Goal: Information Seeking & Learning: Get advice/opinions

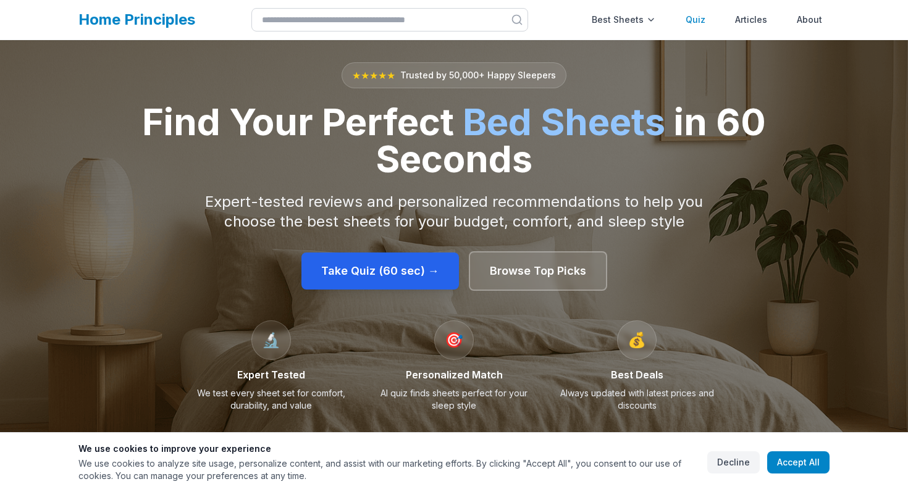
click at [704, 12] on link "Quiz" at bounding box center [695, 19] width 35 height 25
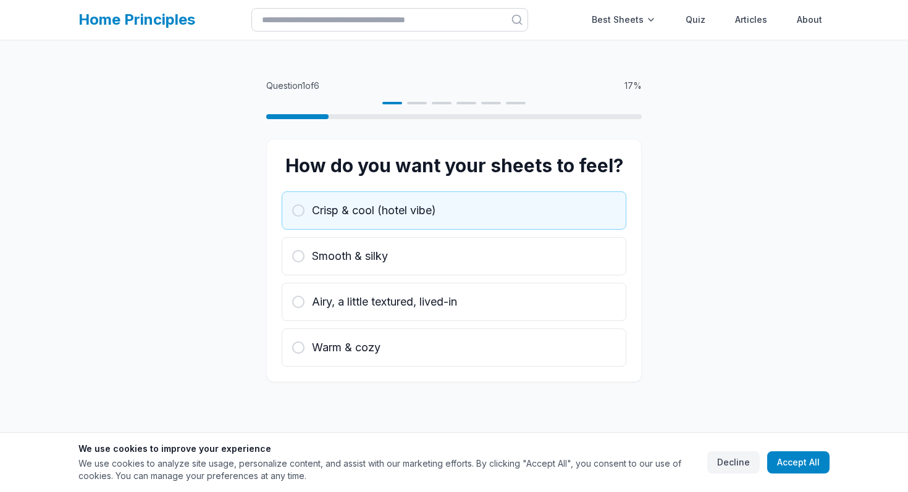
click at [505, 222] on button "Crisp & cool (hotel vibe)" at bounding box center [454, 210] width 345 height 38
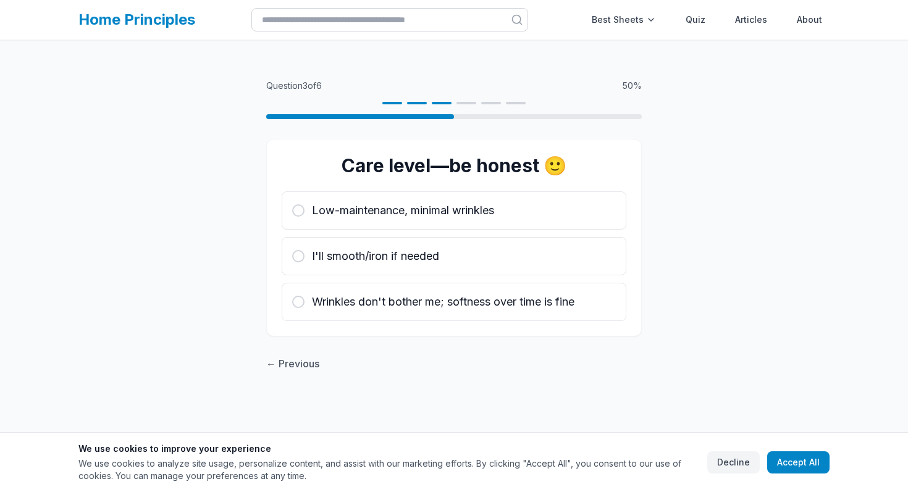
click at [505, 222] on button "Low-maintenance, minimal wrinkles" at bounding box center [454, 210] width 345 height 38
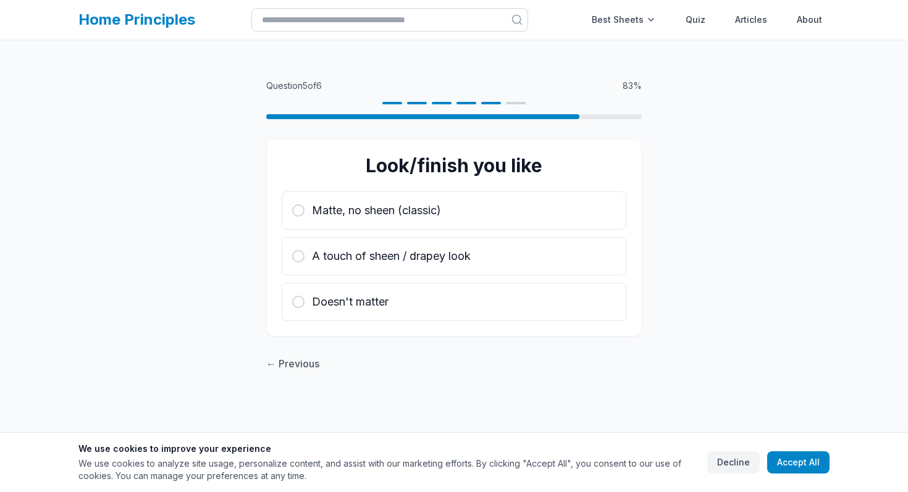
click at [505, 222] on button "Matte, no sheen (classic)" at bounding box center [454, 210] width 345 height 38
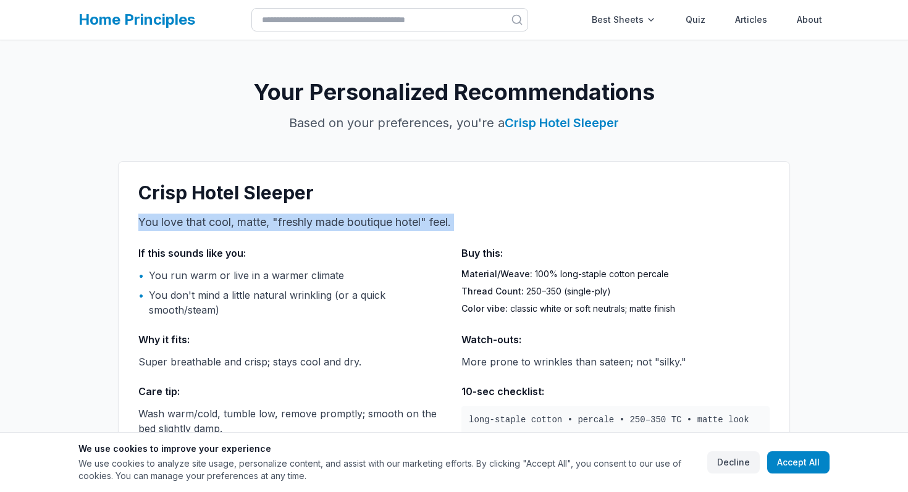
click at [505, 222] on p "You love that cool, matte, "freshly made boutique hotel" feel." at bounding box center [453, 222] width 631 height 17
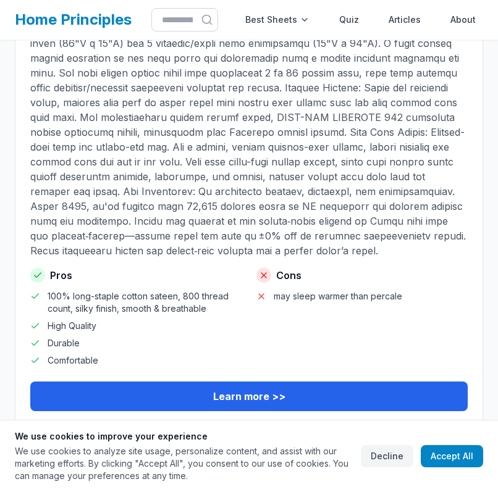
scroll to position [753, 0]
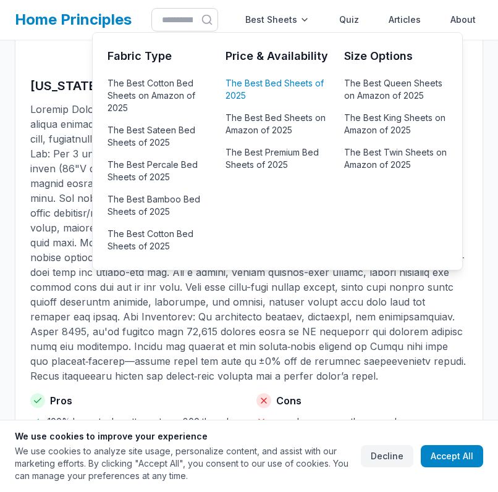
click at [279, 102] on link "The Best Bed Sheets of 2025" at bounding box center [276, 90] width 103 height 30
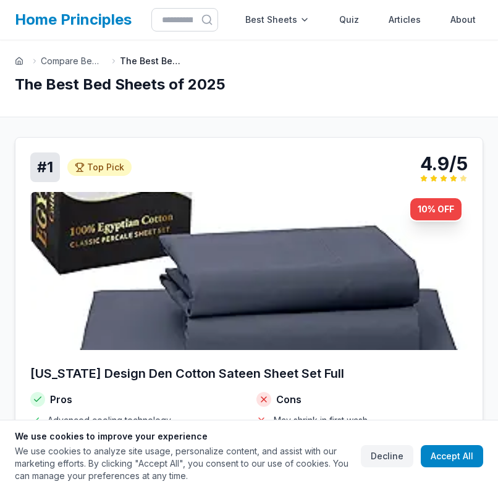
click at [262, 248] on img at bounding box center [248, 271] width 437 height 158
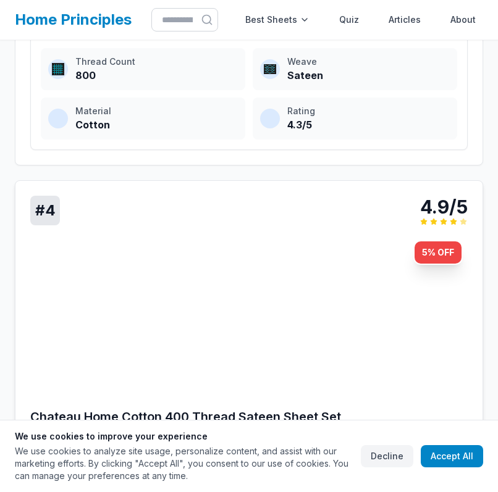
scroll to position [1726, 0]
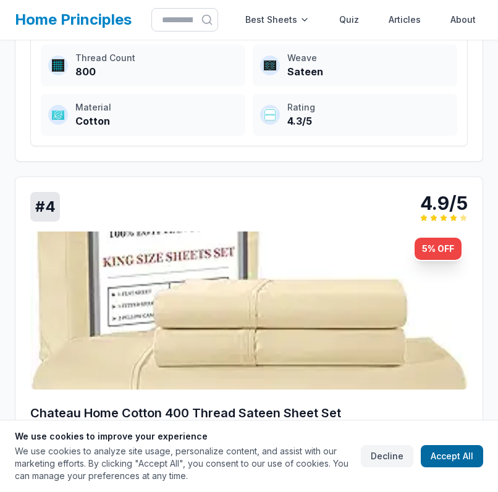
click at [444, 453] on button "Accept All" at bounding box center [451, 456] width 62 height 22
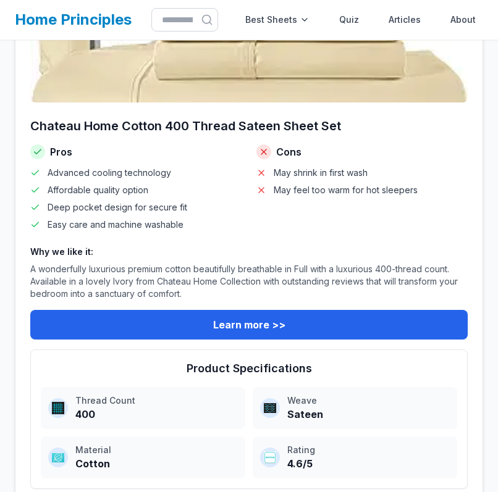
scroll to position [2015, 0]
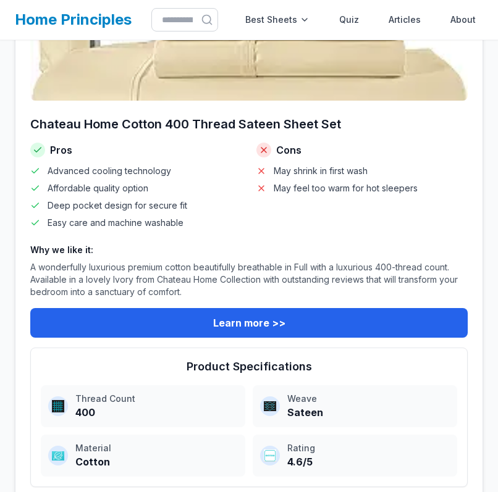
click at [370, 258] on div "Chateau Home Cotton 400 Thread Sateen Sheet Set Pros Advanced cooling technolog…" at bounding box center [248, 226] width 437 height 222
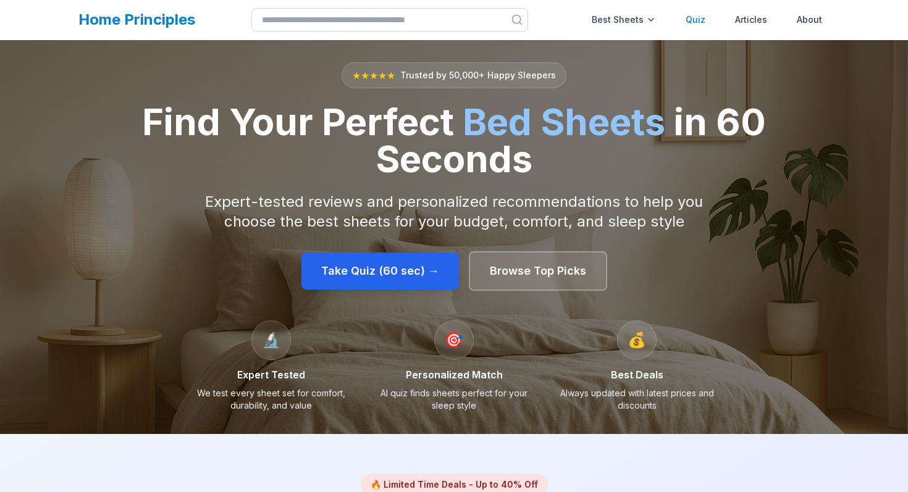
click at [697, 19] on link "Quiz" at bounding box center [695, 19] width 35 height 25
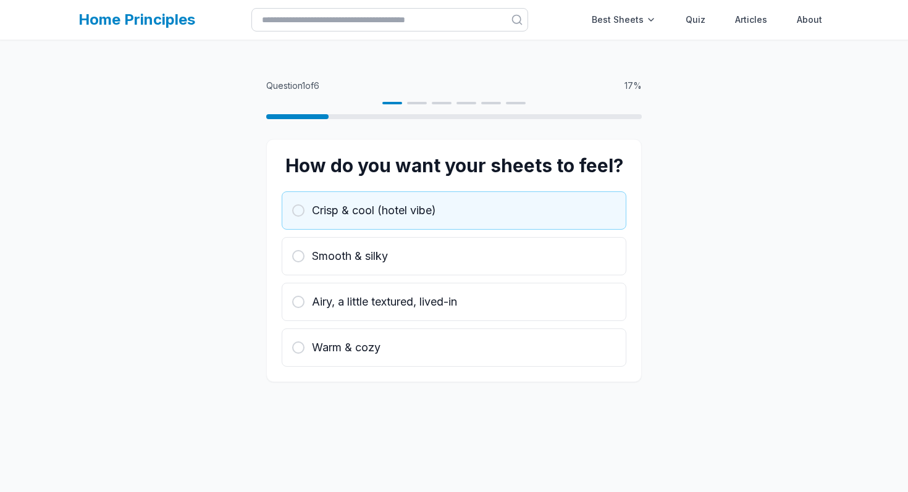
click at [440, 226] on button "Crisp & cool (hotel vibe)" at bounding box center [454, 210] width 345 height 38
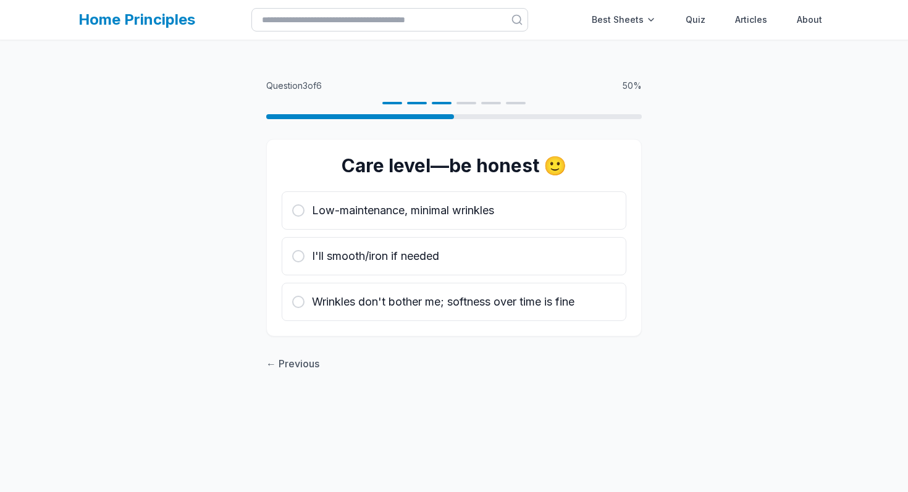
click at [440, 226] on button "Low-maintenance, minimal wrinkles" at bounding box center [454, 210] width 345 height 38
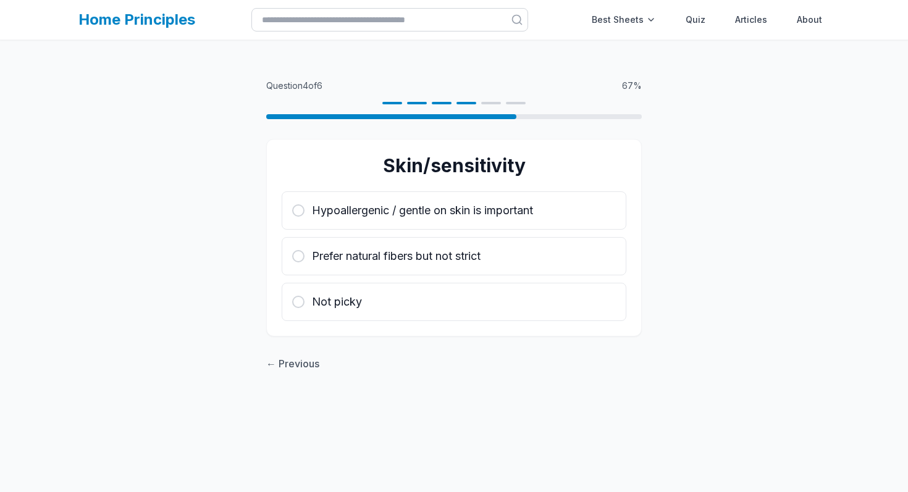
click at [440, 226] on button "Hypoallergenic / gentle on skin is important" at bounding box center [454, 210] width 345 height 38
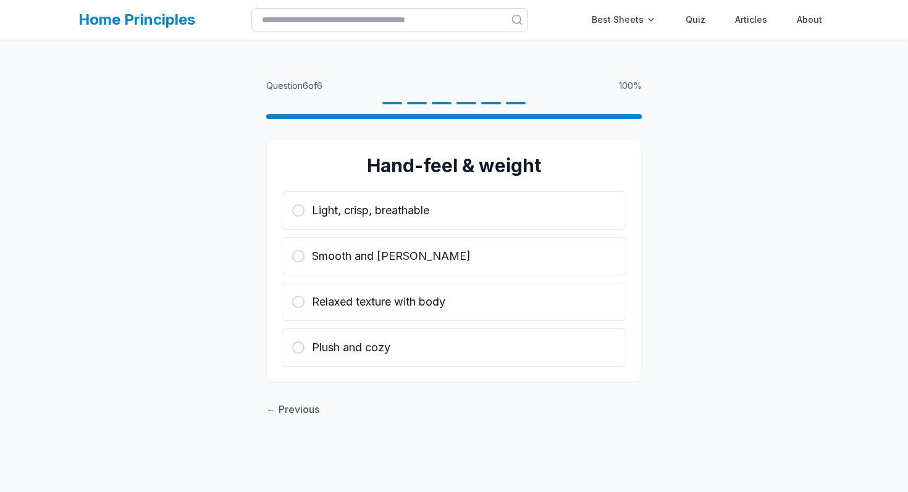
click at [440, 226] on button "Light, crisp, breathable" at bounding box center [454, 210] width 345 height 38
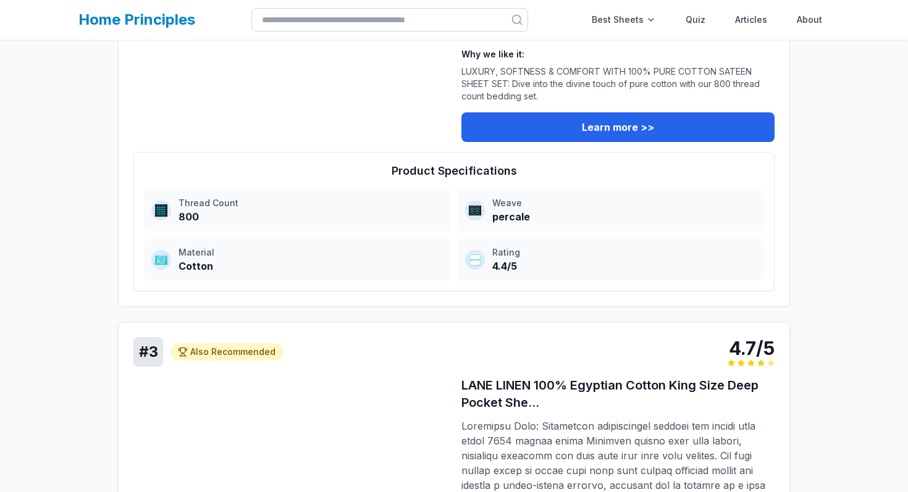
scroll to position [2235, 0]
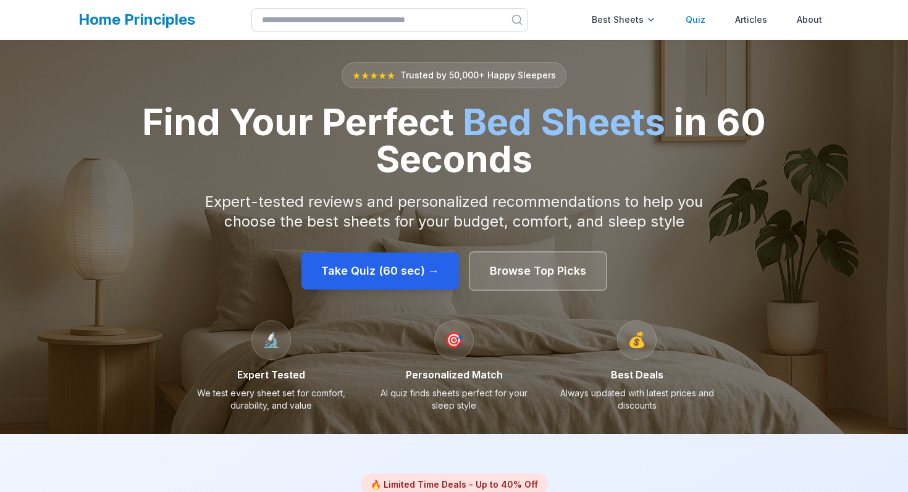
click at [698, 24] on link "Quiz" at bounding box center [695, 19] width 35 height 25
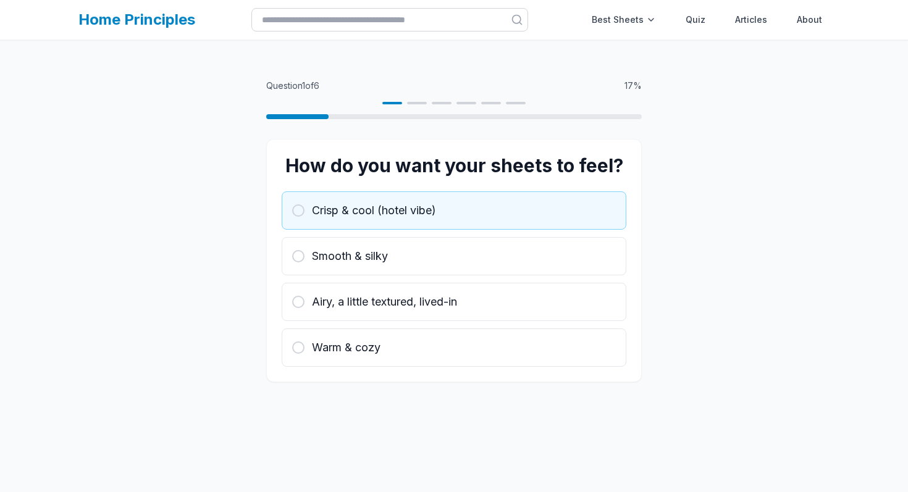
click at [431, 222] on button "Crisp & cool (hotel vibe)" at bounding box center [454, 210] width 345 height 38
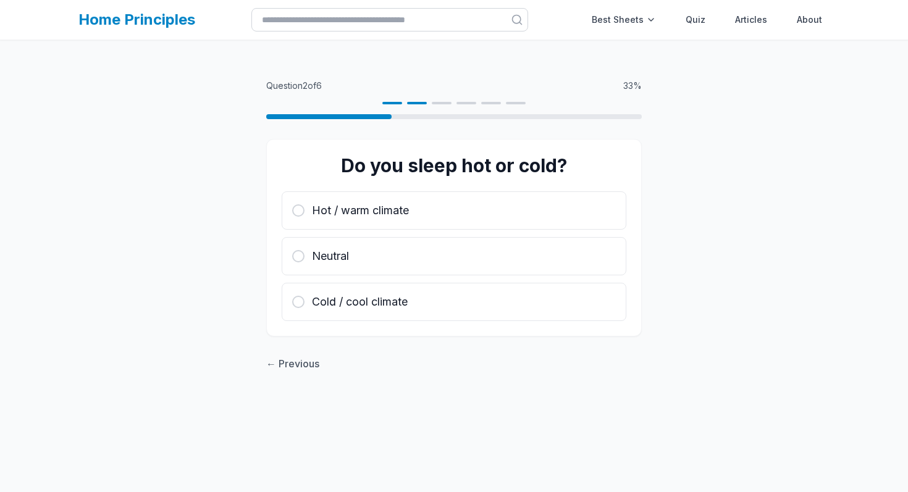
click at [431, 222] on button "Hot / warm climate" at bounding box center [454, 210] width 345 height 38
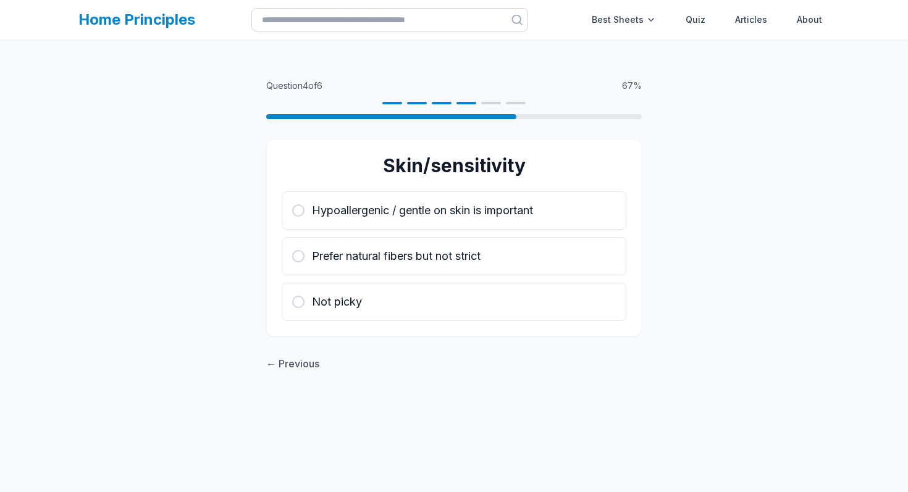
click at [431, 222] on button "Hypoallergenic / gentle on skin is important" at bounding box center [454, 210] width 345 height 38
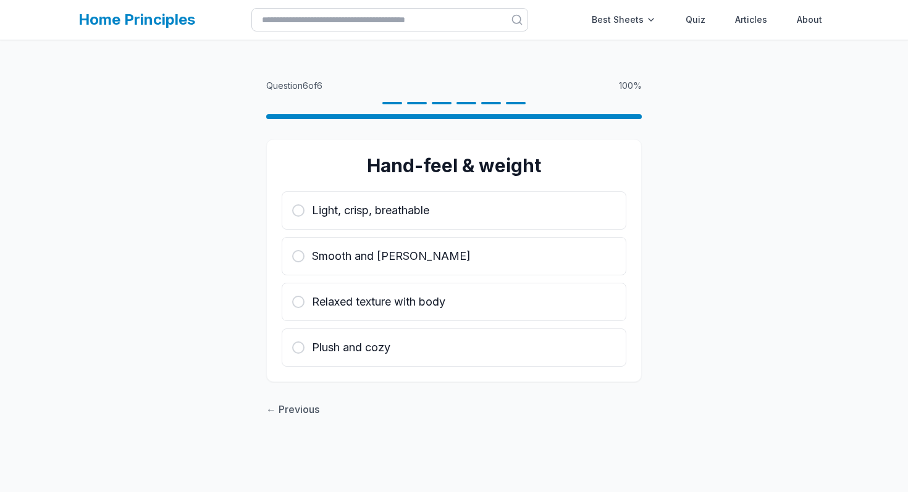
click at [431, 222] on button "Light, crisp, breathable" at bounding box center [454, 210] width 345 height 38
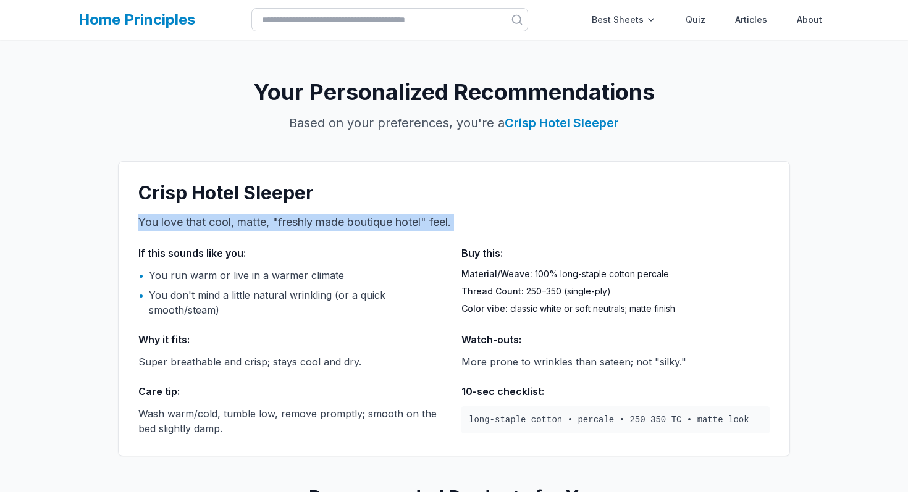
click at [431, 222] on p "You love that cool, matte, "freshly made boutique hotel" feel." at bounding box center [453, 222] width 631 height 17
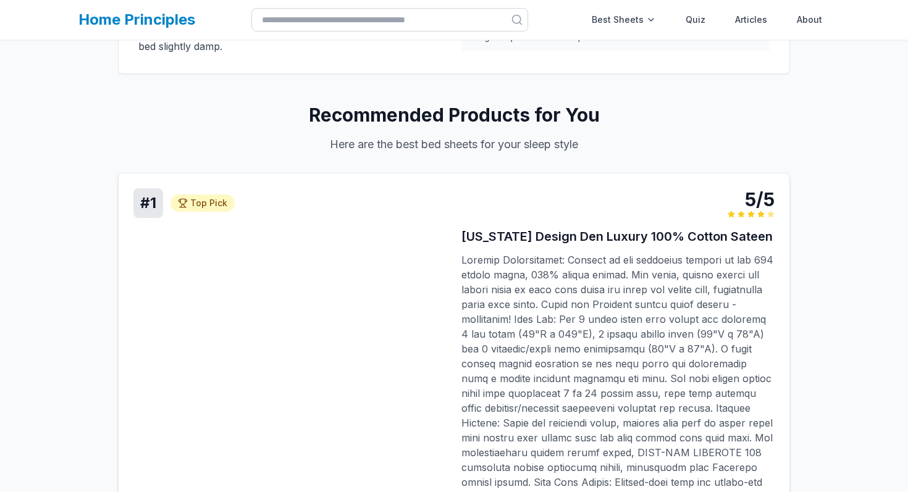
scroll to position [380, 0]
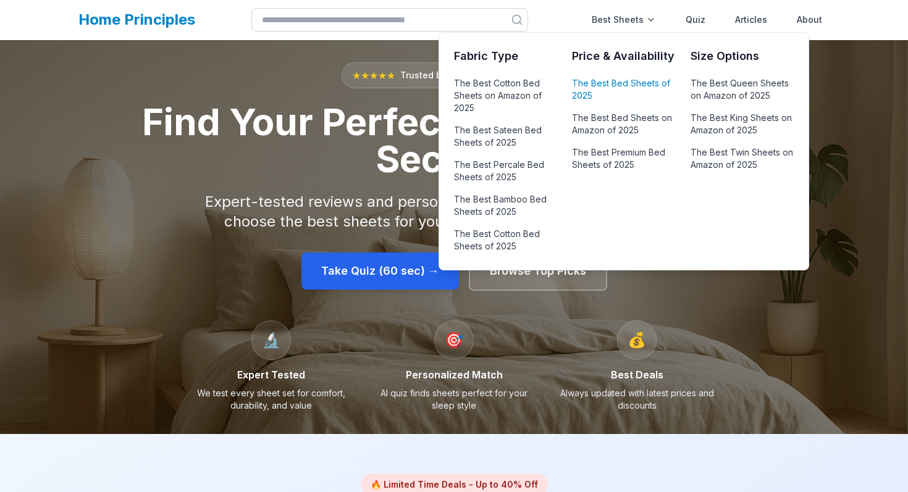
click at [611, 81] on link "The Best Bed Sheets of 2025" at bounding box center [623, 90] width 103 height 30
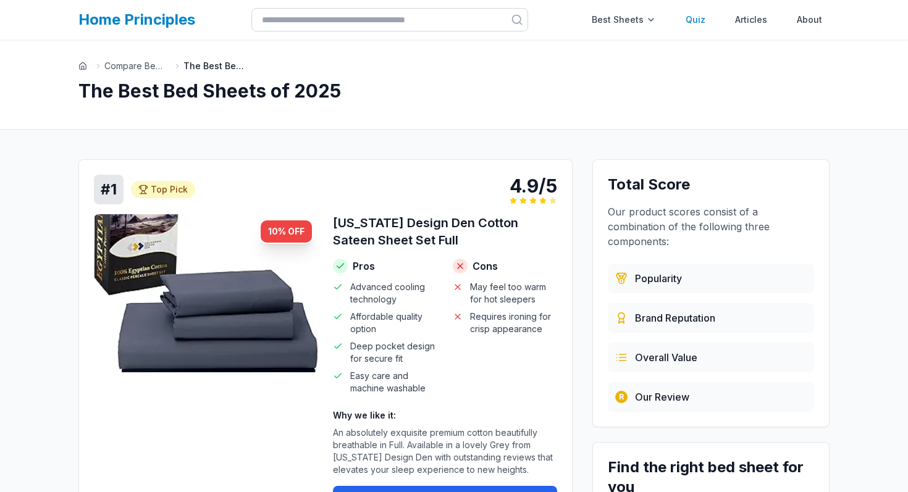
click at [700, 19] on link "Quiz" at bounding box center [695, 19] width 35 height 25
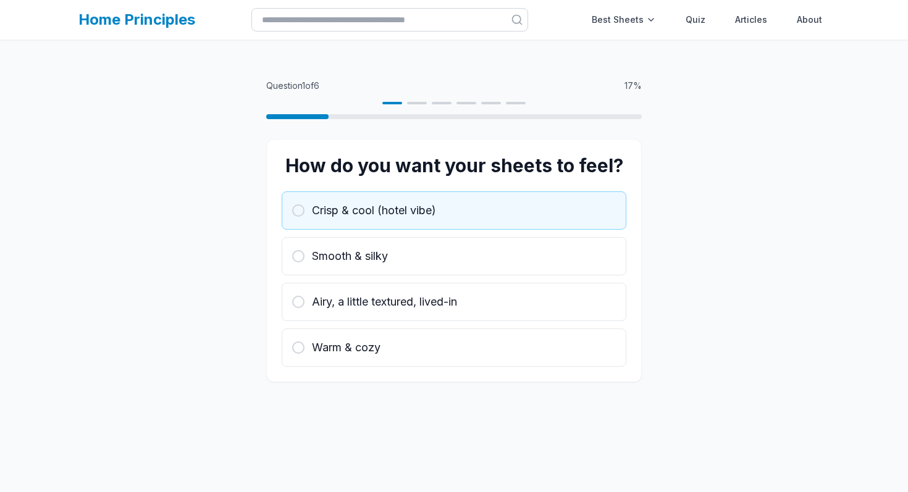
click at [411, 210] on span "Crisp & cool (hotel vibe)" at bounding box center [374, 210] width 124 height 17
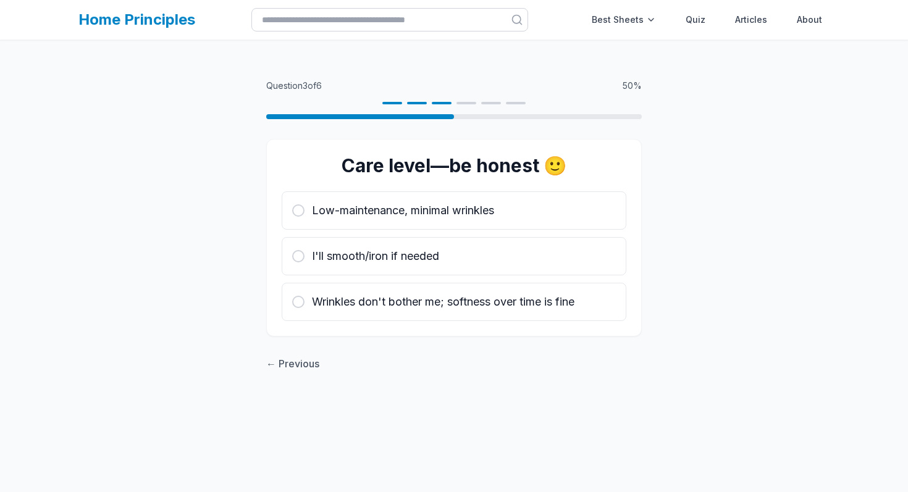
click at [411, 210] on span "Low-maintenance, minimal wrinkles" at bounding box center [403, 210] width 182 height 17
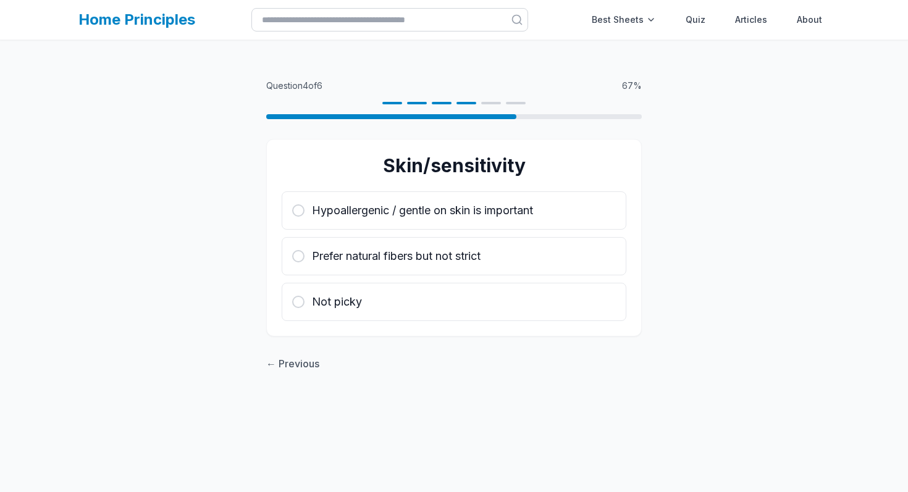
click at [411, 210] on span "Hypoallergenic / gentle on skin is important" at bounding box center [422, 210] width 221 height 17
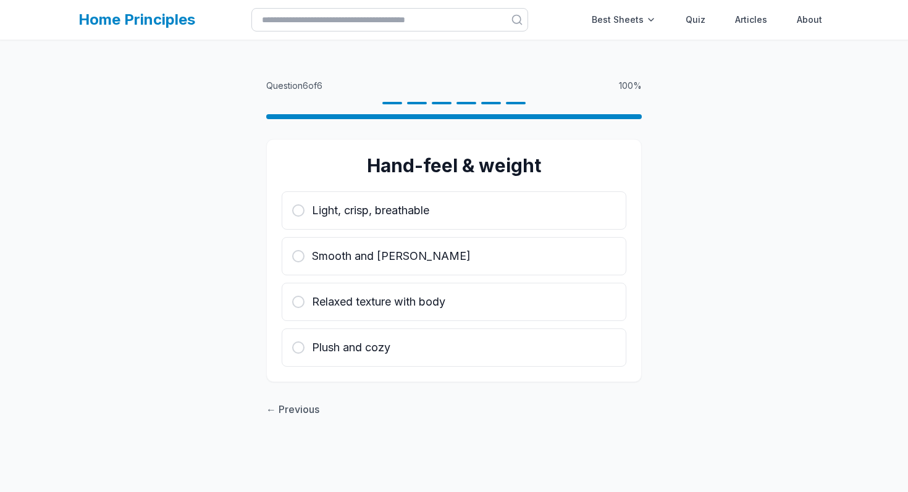
click at [411, 210] on span "Light, crisp, breathable" at bounding box center [370, 210] width 117 height 17
click at [411, 210] on div "Hand-feel & weight Light, crisp, breathable Smooth and drapey Relaxed texture w…" at bounding box center [453, 260] width 375 height 243
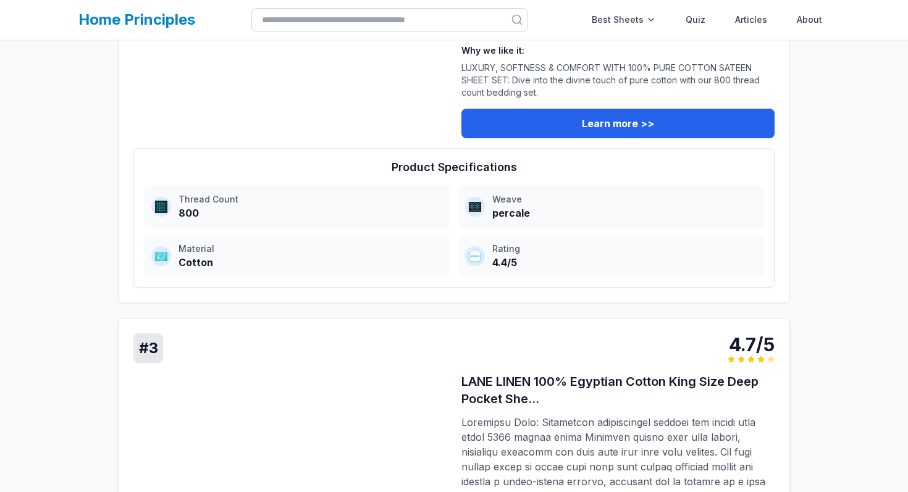
scroll to position [2204, 0]
